Goal: Use online tool/utility: Utilize a website feature to perform a specific function

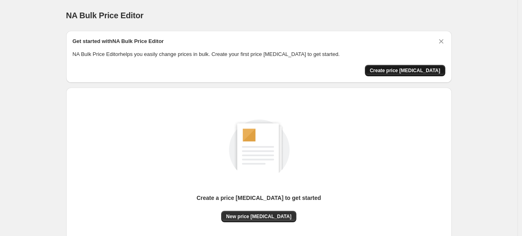
click at [417, 67] on button "Create price [MEDICAL_DATA]" at bounding box center [405, 70] width 80 height 11
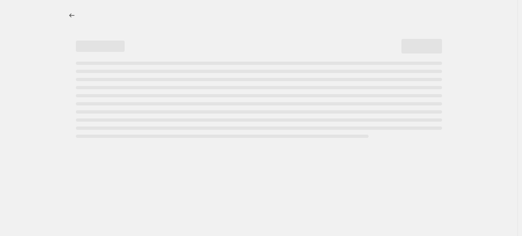
select select "percentage"
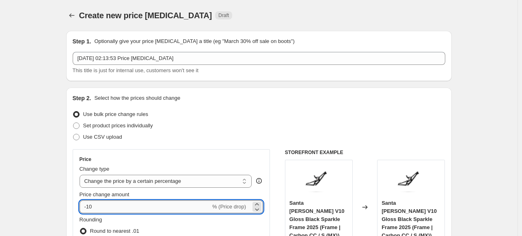
click at [201, 211] on input "-10" at bounding box center [145, 207] width 131 height 13
type input "-1"
type input "-3"
type input "-5"
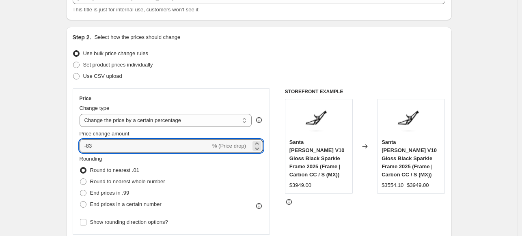
scroll to position [63, 0]
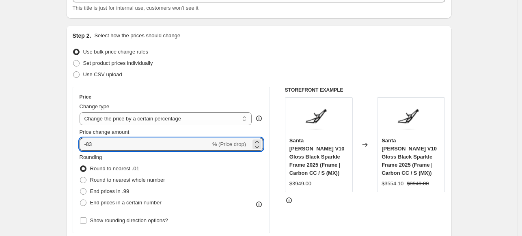
type input "-8"
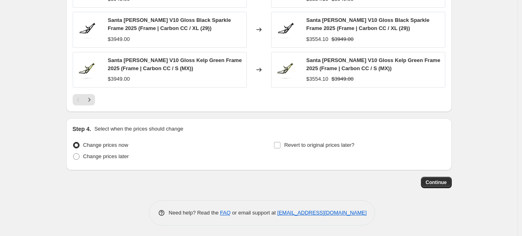
scroll to position [588, 0]
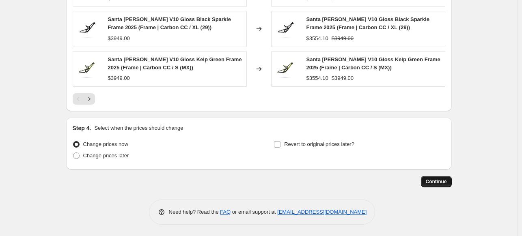
type input "-28"
click at [445, 183] on span "Continue" at bounding box center [436, 182] width 21 height 6
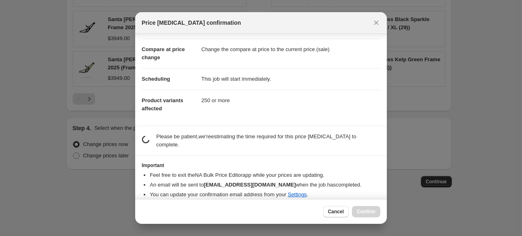
scroll to position [32, 0]
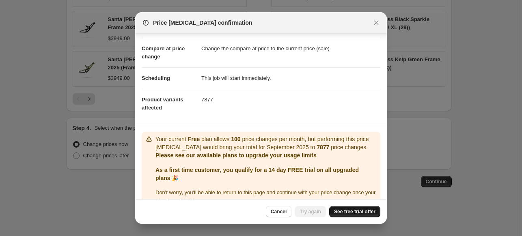
click at [355, 208] on link "See free trial offer" at bounding box center [354, 211] width 51 height 11
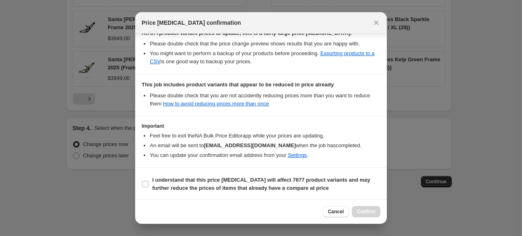
scroll to position [149, 0]
click at [180, 190] on b "I understand that this price [MEDICAL_DATA] will affect 7877 product variants a…" at bounding box center [261, 184] width 218 height 14
click at [149, 187] on input "I understand that this price [MEDICAL_DATA] will affect 7877 product variants a…" at bounding box center [145, 184] width 6 height 6
checkbox input "true"
click at [367, 214] on span "Confirm" at bounding box center [366, 212] width 19 height 6
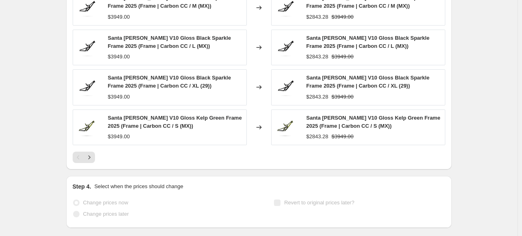
scroll to position [609, 0]
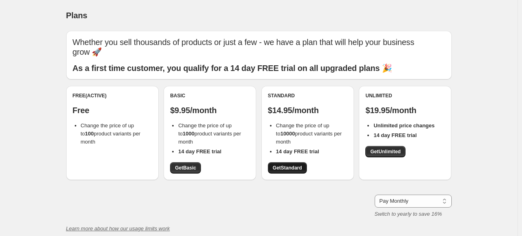
click at [294, 171] on span "Get Standard" at bounding box center [287, 168] width 29 height 6
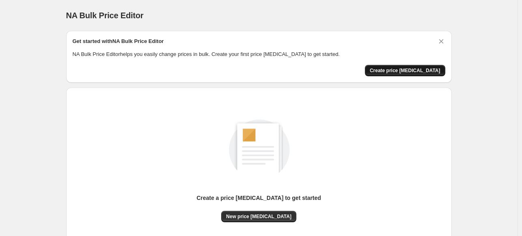
click at [411, 71] on span "Create price [MEDICAL_DATA]" at bounding box center [405, 70] width 71 height 6
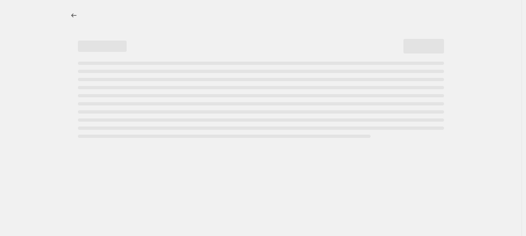
select select "percentage"
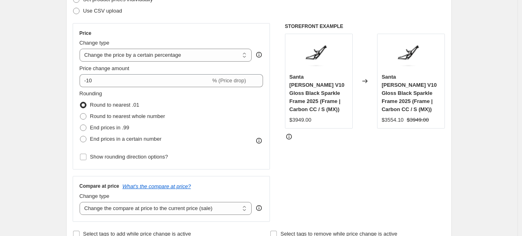
scroll to position [128, 0]
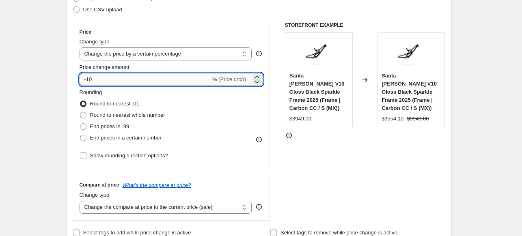
click at [144, 79] on input "-10" at bounding box center [145, 79] width 131 height 13
type input "-1"
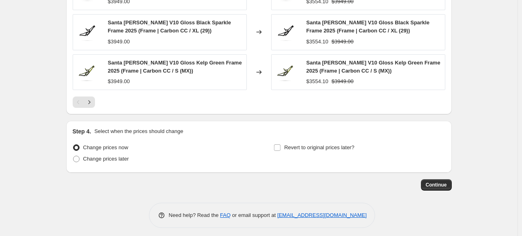
scroll to position [588, 0]
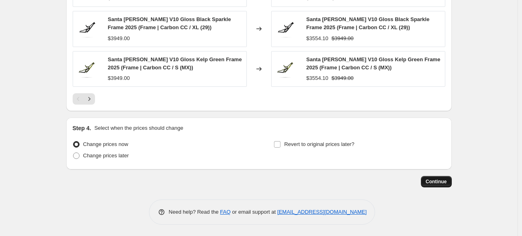
type input "-30"
click at [436, 183] on span "Continue" at bounding box center [436, 182] width 21 height 6
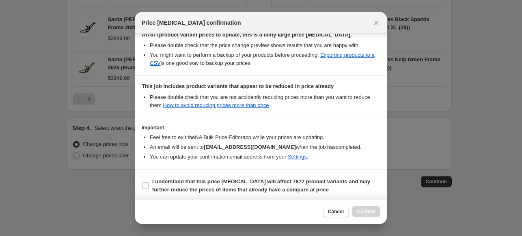
scroll to position [149, 0]
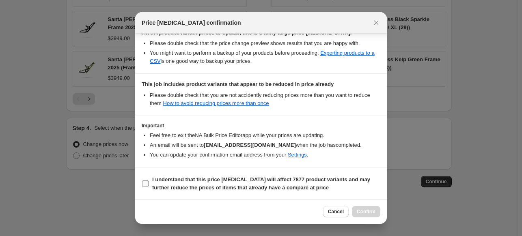
click at [186, 188] on b "I understand that this price [MEDICAL_DATA] will affect 7877 product variants a…" at bounding box center [261, 184] width 218 height 14
click at [149, 187] on input "I understand that this price [MEDICAL_DATA] will affect 7877 product variants a…" at bounding box center [145, 184] width 6 height 6
checkbox input "true"
click at [365, 216] on button "Confirm" at bounding box center [366, 211] width 28 height 11
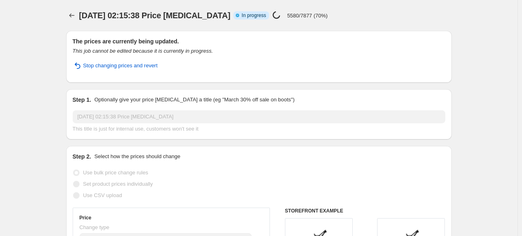
click at [340, 40] on h2 "The prices are currently being updated." at bounding box center [259, 41] width 373 height 8
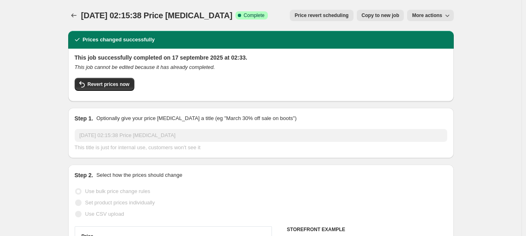
select select "percentage"
